Goal: Task Accomplishment & Management: Use online tool/utility

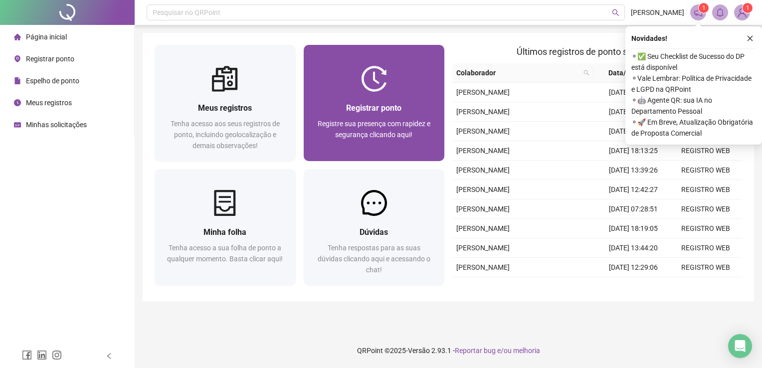
click at [413, 120] on span "Registre sua presença com rapidez e segurança clicando aqui!" at bounding box center [374, 129] width 113 height 19
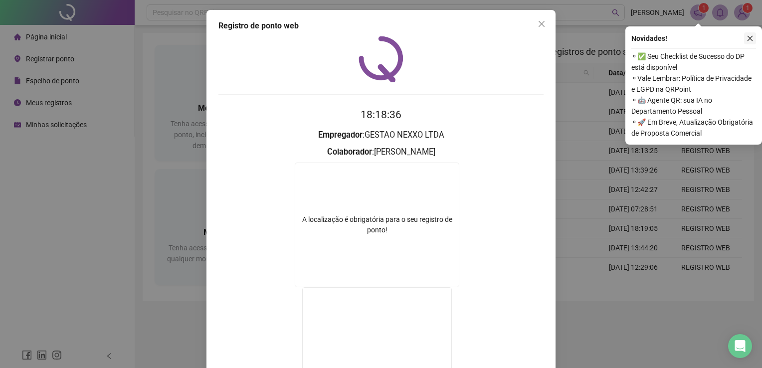
click at [750, 36] on icon "close" at bounding box center [749, 38] width 7 height 7
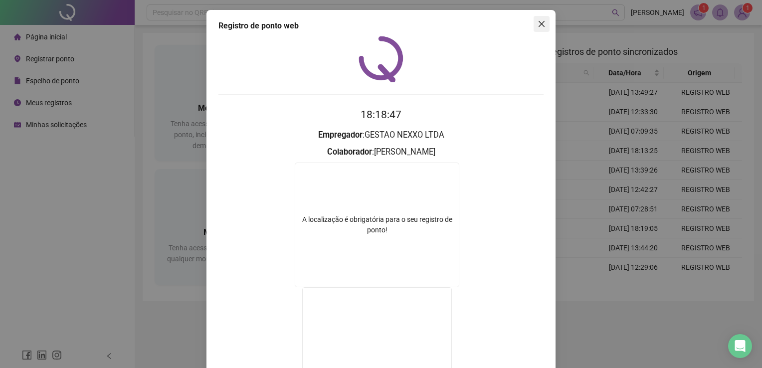
click at [538, 22] on icon "close" at bounding box center [542, 24] width 8 height 8
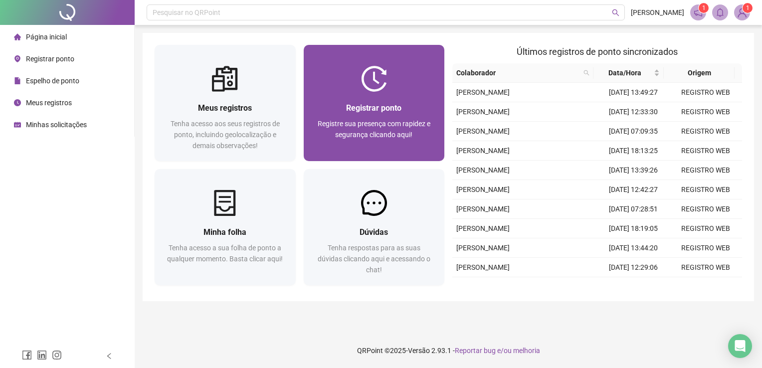
click at [397, 121] on span "Registre sua presença com rapidez e segurança clicando aqui!" at bounding box center [374, 129] width 113 height 19
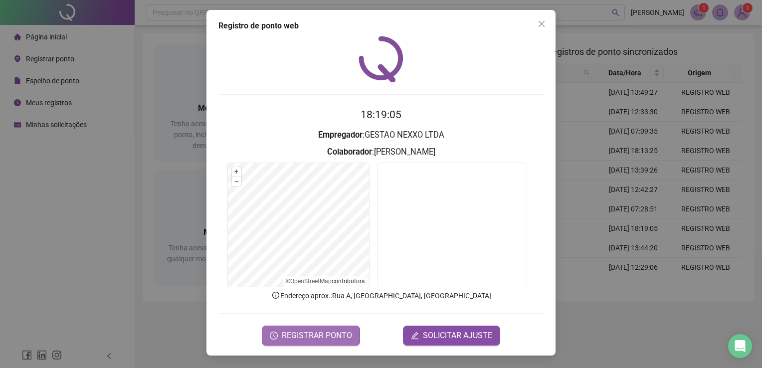
click at [303, 338] on span "REGISTRAR PONTO" at bounding box center [317, 336] width 70 height 12
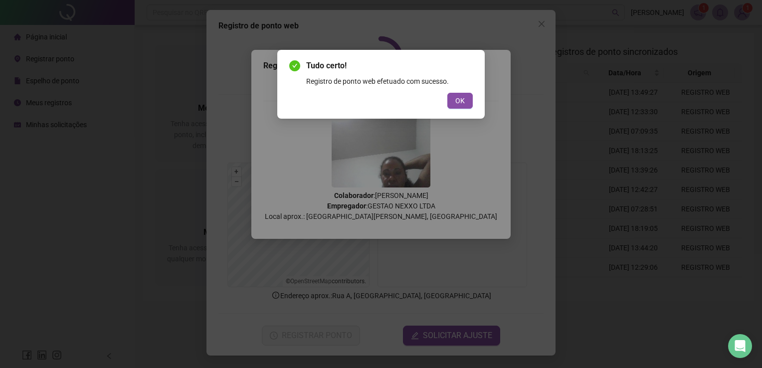
click at [463, 109] on div "Tudo certo! Registro de ponto web efetuado com sucesso. OK" at bounding box center [380, 84] width 207 height 69
click at [466, 105] on button "OK" at bounding box center [459, 101] width 25 height 16
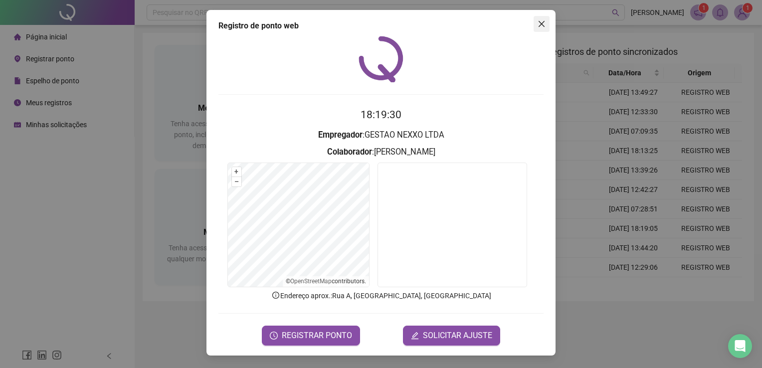
click at [537, 19] on button "Close" at bounding box center [542, 24] width 16 height 16
